Goal: Transaction & Acquisition: Purchase product/service

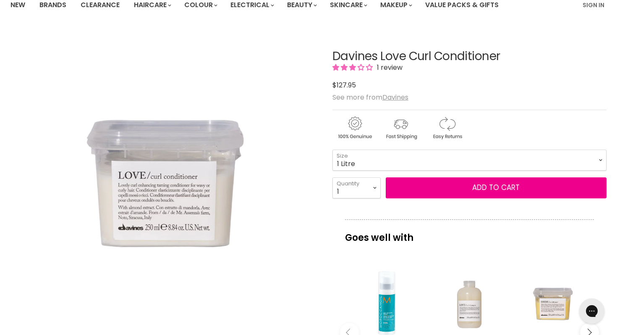
scroll to position [73, 0]
click at [378, 161] on select "75ml 250ml 1 Litre" at bounding box center [469, 159] width 274 height 21
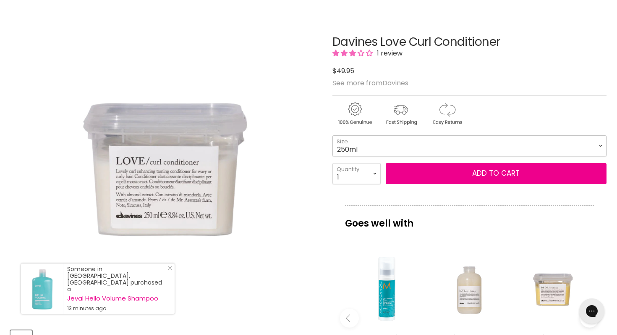
scroll to position [89, 0]
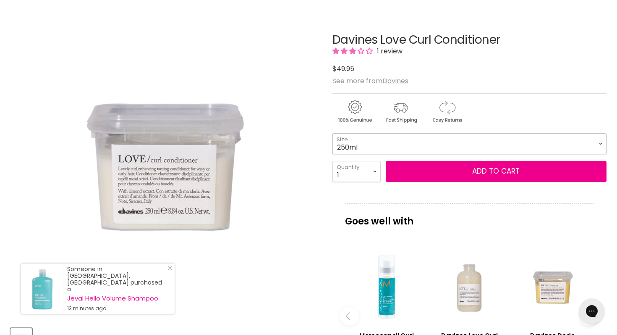
click at [351, 145] on select "75ml 250ml 1 Litre" at bounding box center [469, 143] width 274 height 21
select select "1 Litre"
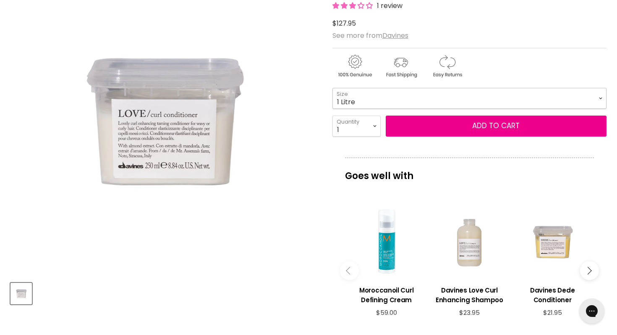
scroll to position [142, 0]
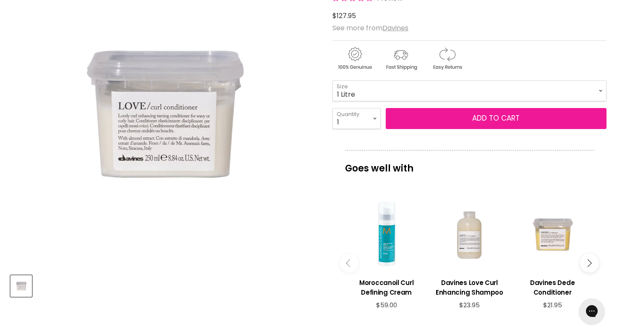
click at [482, 117] on button "Add to cart" at bounding box center [496, 118] width 221 height 21
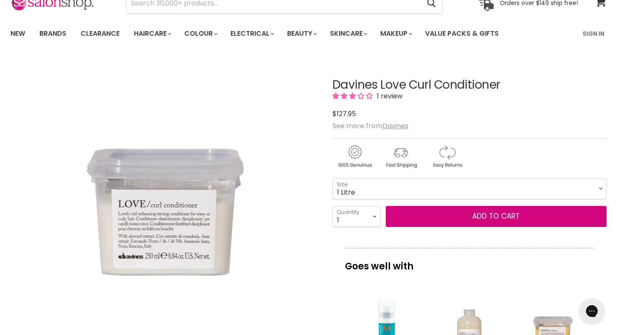
scroll to position [0, 0]
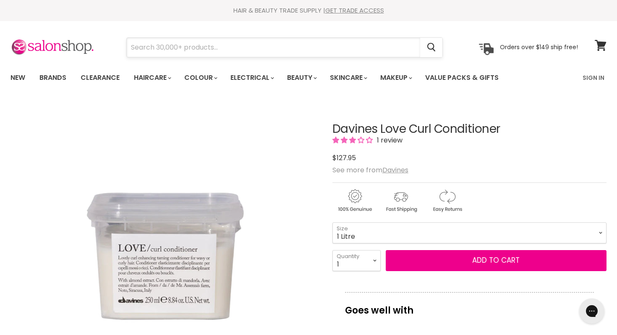
click at [316, 48] on input "Search" at bounding box center [273, 47] width 293 height 19
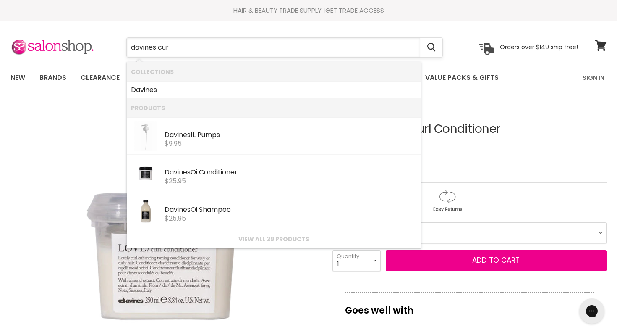
type input "davines curl"
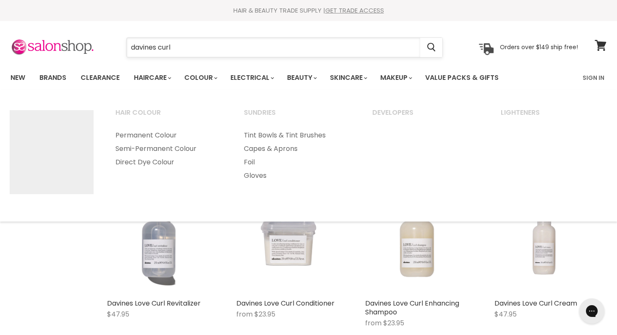
click at [189, 50] on input "davines curl" at bounding box center [273, 47] width 293 height 19
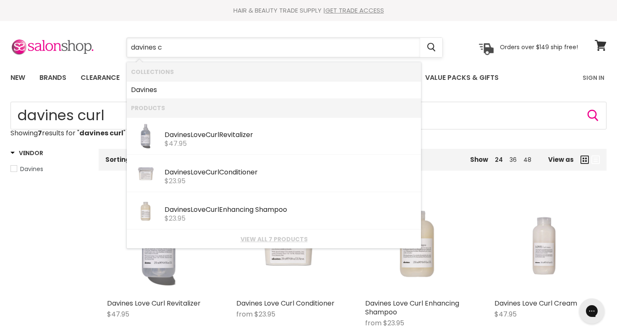
type input "davines"
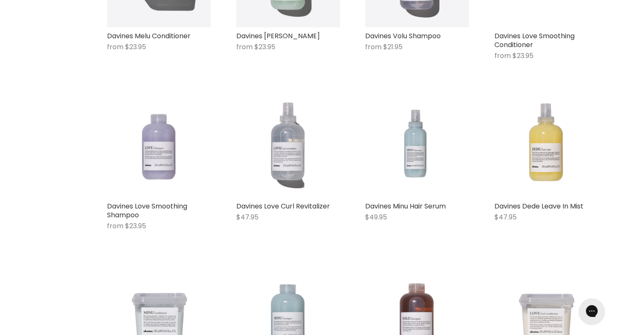
scroll to position [590, 0]
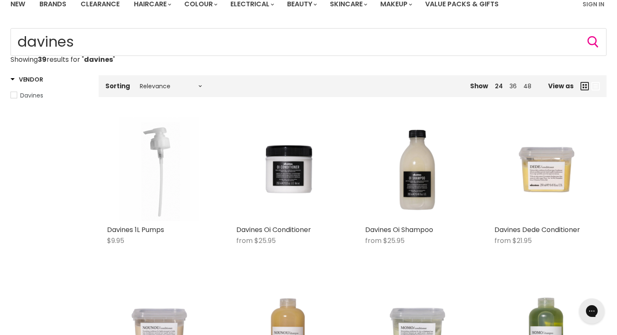
scroll to position [73, 0]
